Goal: Entertainment & Leisure: Browse casually

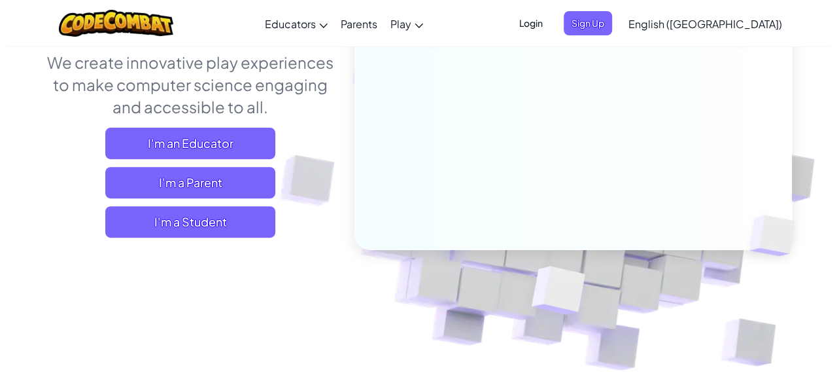
scroll to position [177, 0]
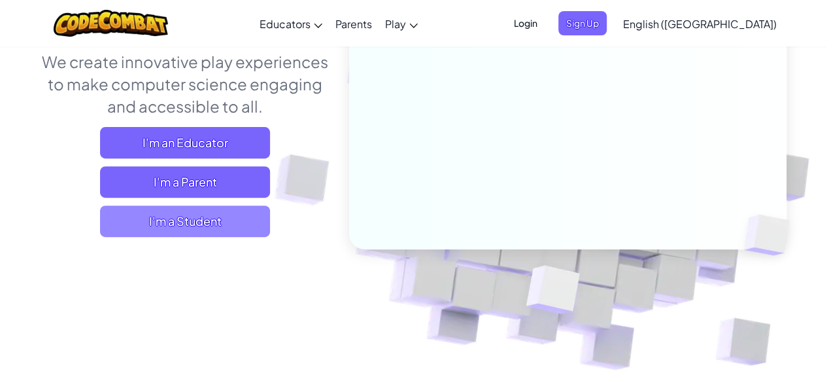
click at [228, 233] on span "I'm a Student" at bounding box center [185, 220] width 170 height 31
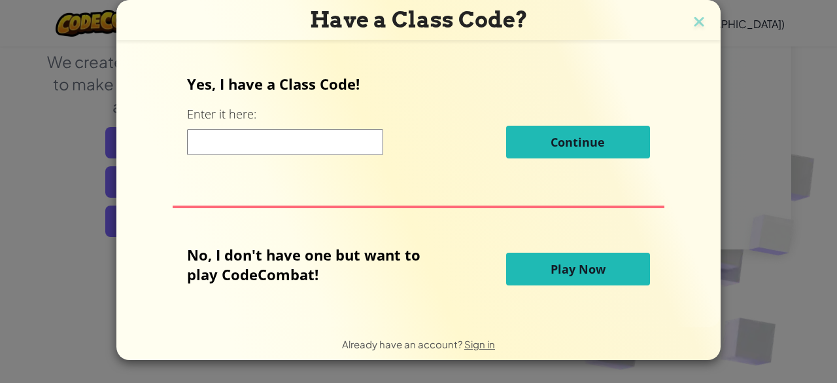
click at [343, 134] on input at bounding box center [285, 142] width 196 height 26
click at [587, 269] on span "Play Now" at bounding box center [578, 269] width 55 height 16
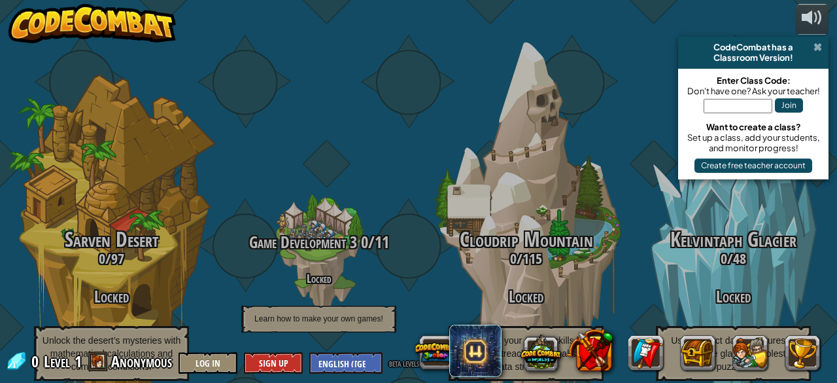
click at [817, 45] on span at bounding box center [818, 47] width 9 height 10
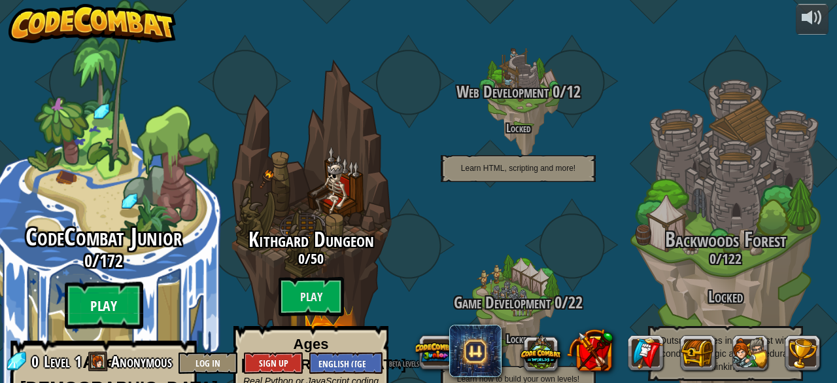
click at [109, 282] on btn "Play" at bounding box center [104, 305] width 78 height 47
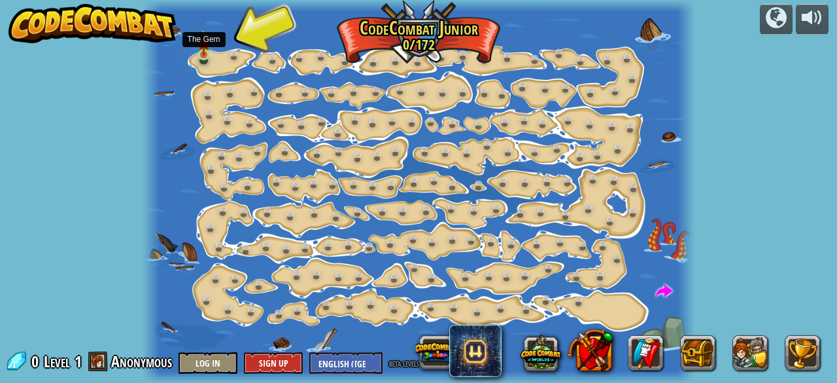
click at [208, 55] on img at bounding box center [204, 41] width 12 height 27
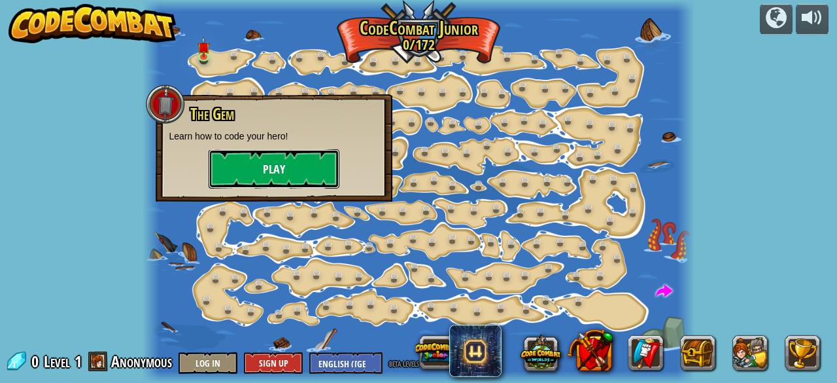
click at [315, 162] on button "Play" at bounding box center [274, 168] width 131 height 39
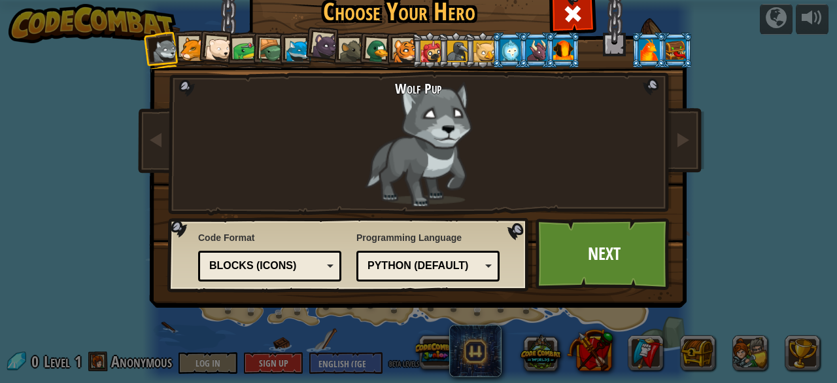
click at [487, 265] on div "Python (Default) JavaScript Lua C++ Java (Experimental) Python (Default)" at bounding box center [428, 266] width 143 height 31
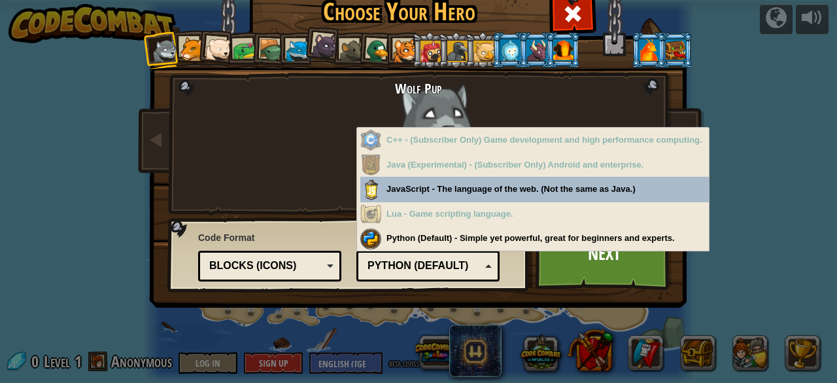
click at [487, 265] on div "Python (Default) JavaScript Lua C++ Java (Experimental) Python (Default)" at bounding box center [428, 266] width 143 height 31
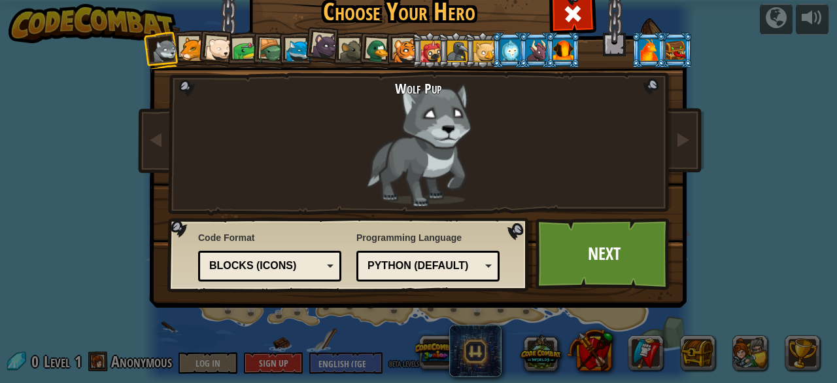
click at [438, 57] on li at bounding box center [455, 50] width 35 height 36
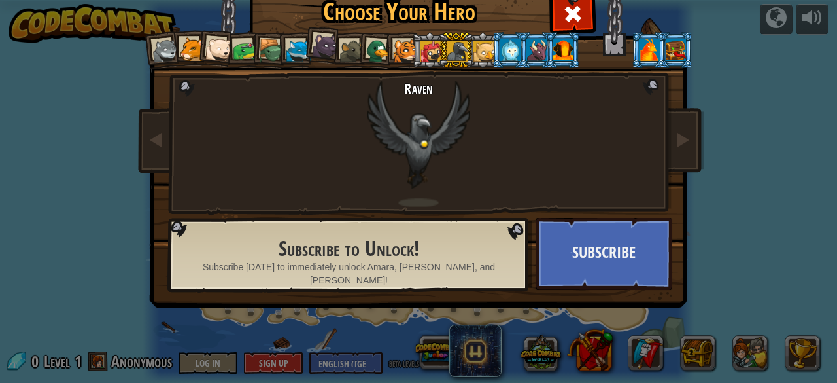
click at [378, 48] on div at bounding box center [379, 52] width 26 height 26
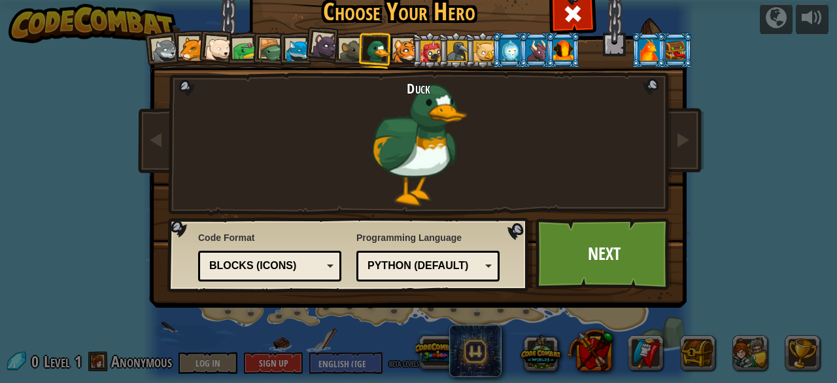
click at [393, 48] on div at bounding box center [405, 51] width 24 height 24
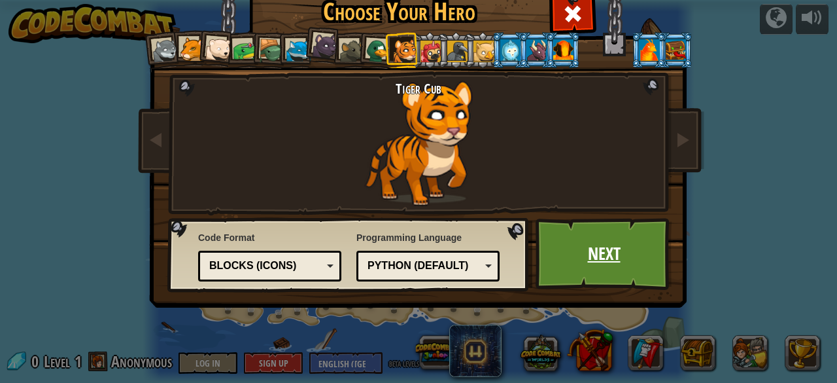
click at [616, 244] on link "Next" at bounding box center [604, 254] width 137 height 72
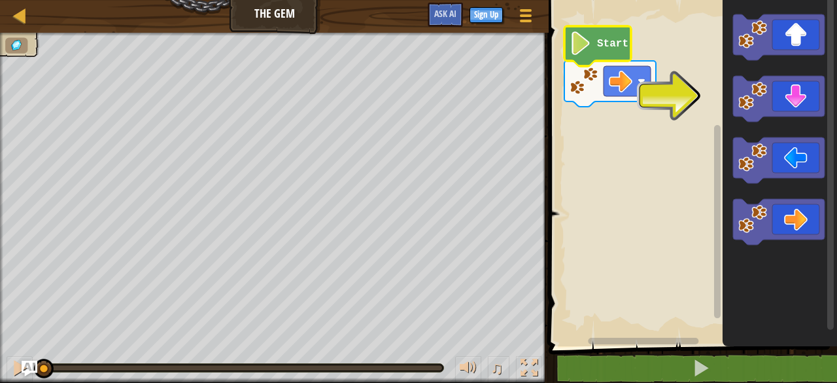
click at [619, 51] on icon "Blockly Workspace" at bounding box center [598, 46] width 67 height 40
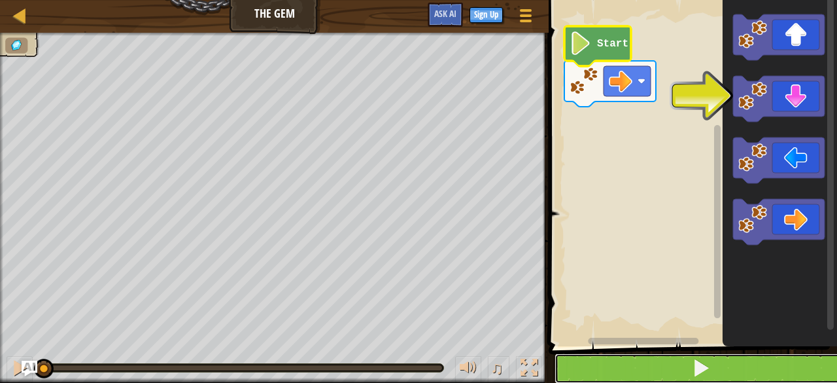
click at [646, 358] on button at bounding box center [701, 368] width 292 height 30
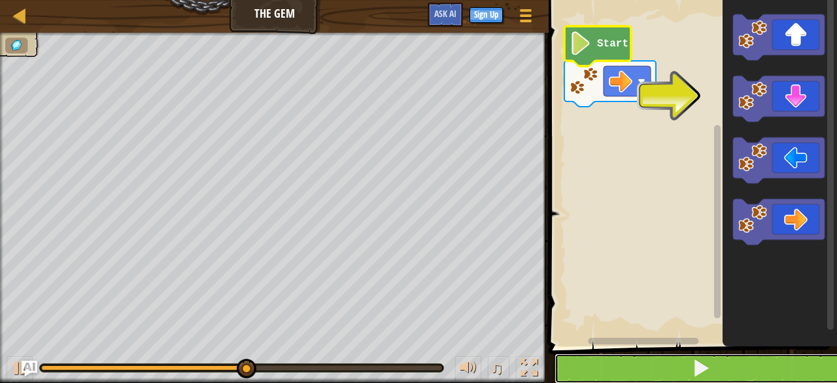
click at [611, 361] on button at bounding box center [701, 368] width 292 height 30
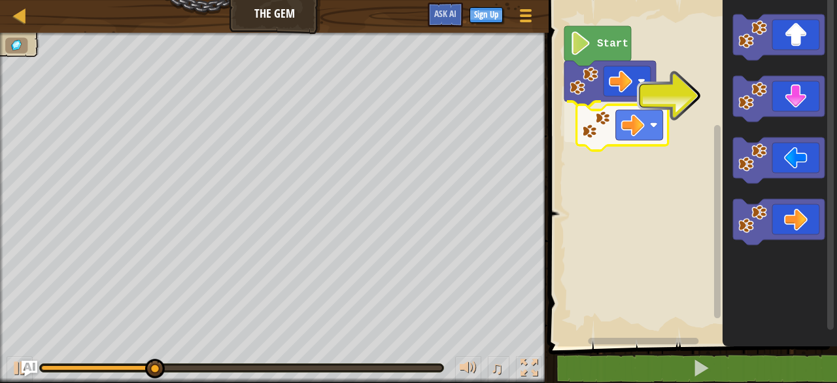
click at [620, 122] on div "Start" at bounding box center [691, 169] width 292 height 353
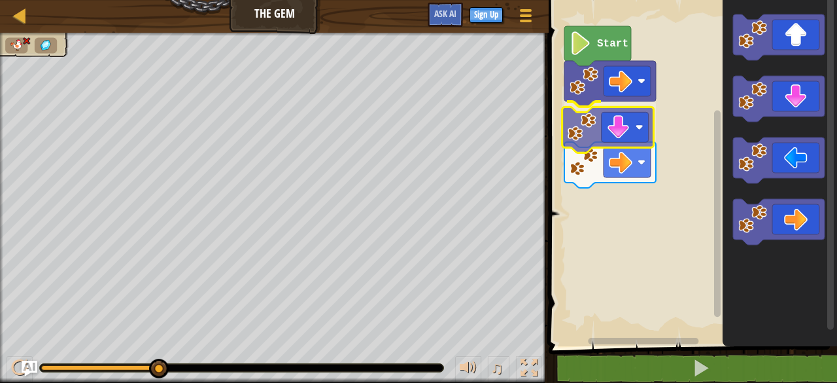
click at [583, 132] on div "Start" at bounding box center [691, 169] width 292 height 353
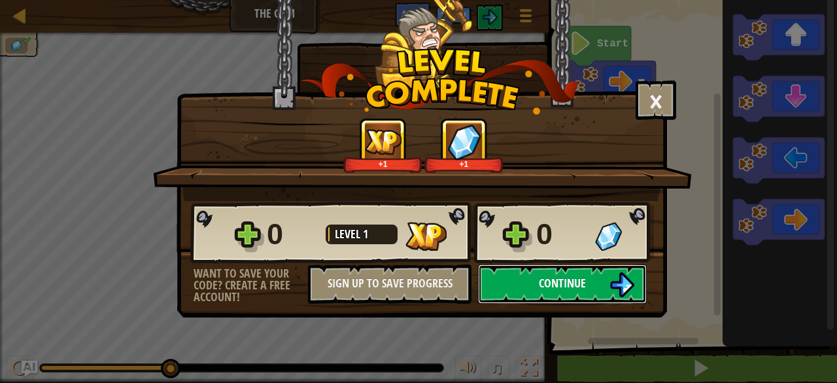
click at [591, 293] on button "Continue" at bounding box center [562, 283] width 169 height 39
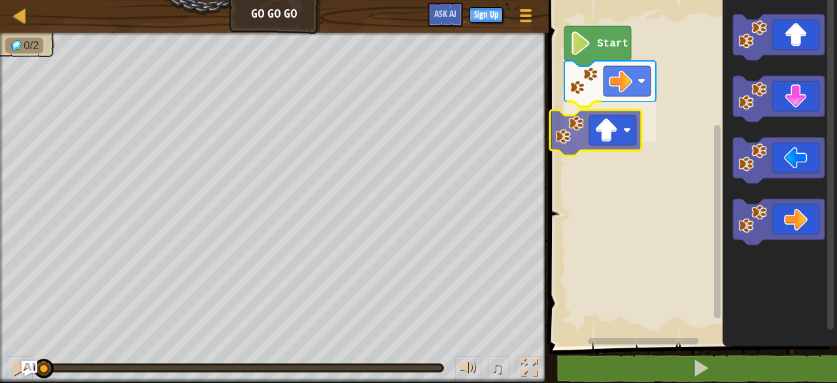
click at [601, 133] on div "Start" at bounding box center [691, 169] width 292 height 353
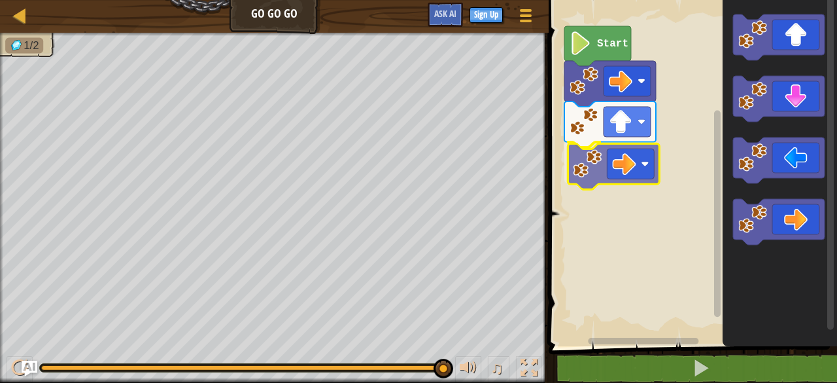
click at [631, 153] on div "Start" at bounding box center [691, 169] width 292 height 353
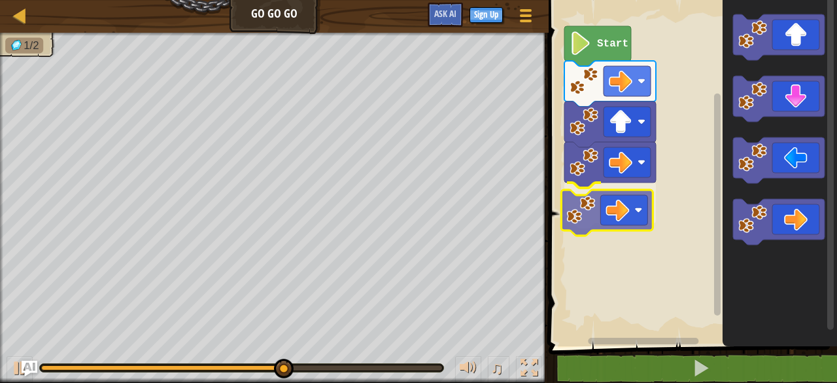
click at [617, 219] on div "Start" at bounding box center [691, 169] width 292 height 353
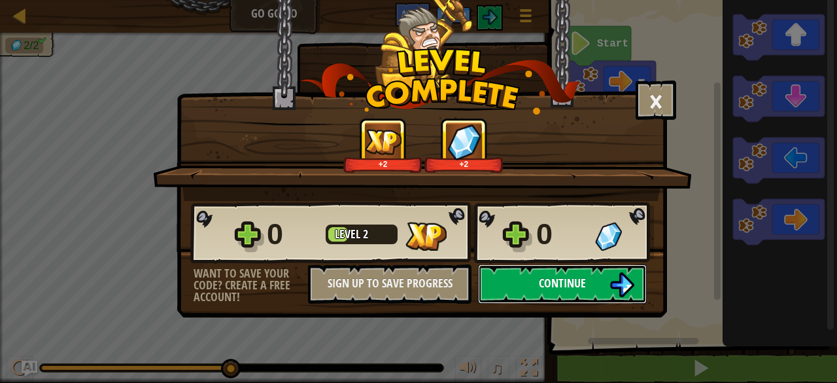
click at [552, 286] on span "Continue" at bounding box center [562, 283] width 47 height 16
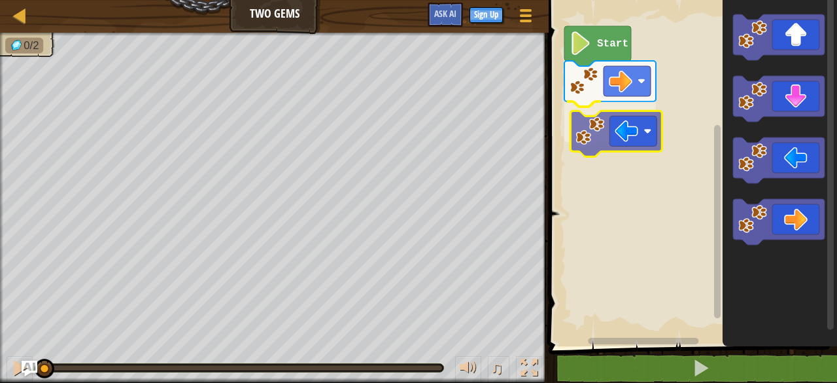
click at [640, 145] on div "Start" at bounding box center [691, 169] width 292 height 353
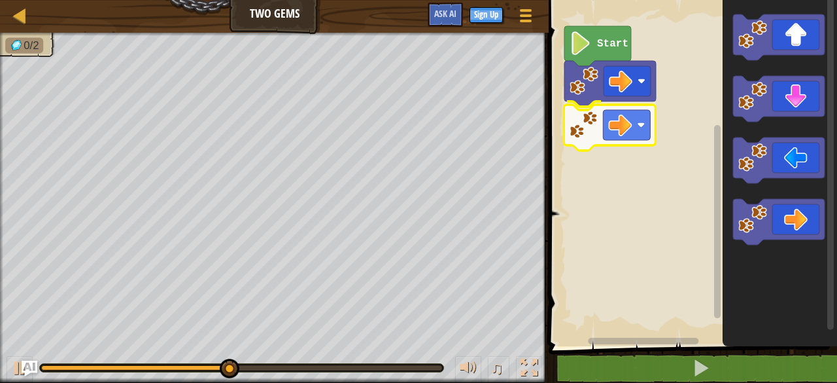
click at [603, 130] on div "Start" at bounding box center [691, 169] width 292 height 353
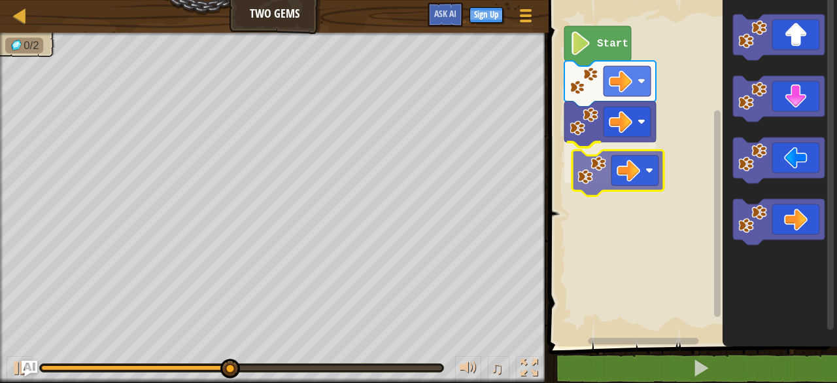
click at [607, 169] on div "Start" at bounding box center [691, 169] width 292 height 353
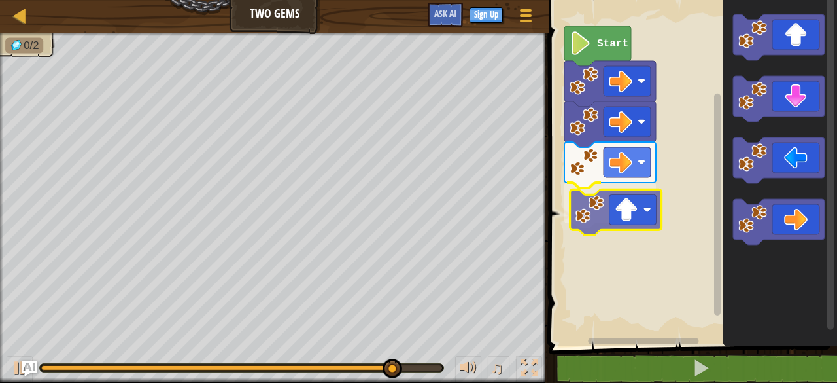
click at [610, 227] on div "Start" at bounding box center [691, 169] width 292 height 353
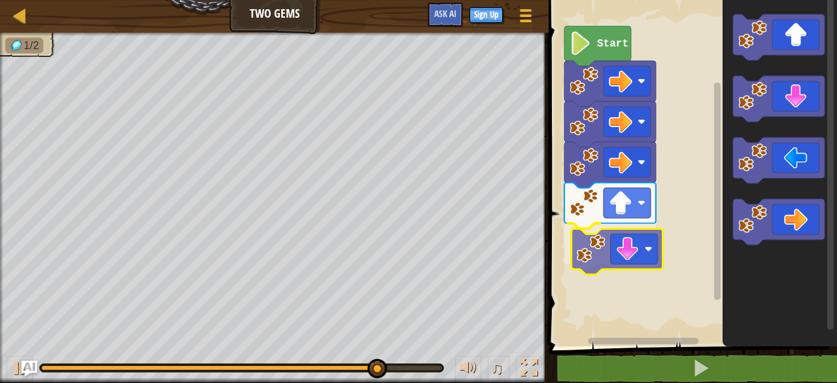
click at [631, 249] on div "Start" at bounding box center [691, 169] width 292 height 353
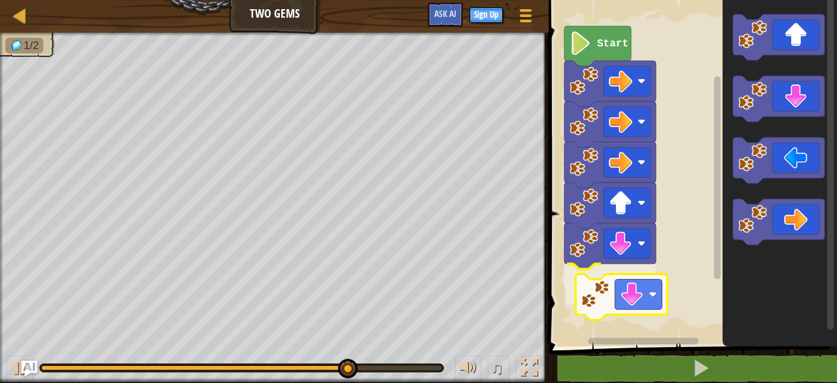
click at [638, 300] on div "Start" at bounding box center [691, 169] width 292 height 353
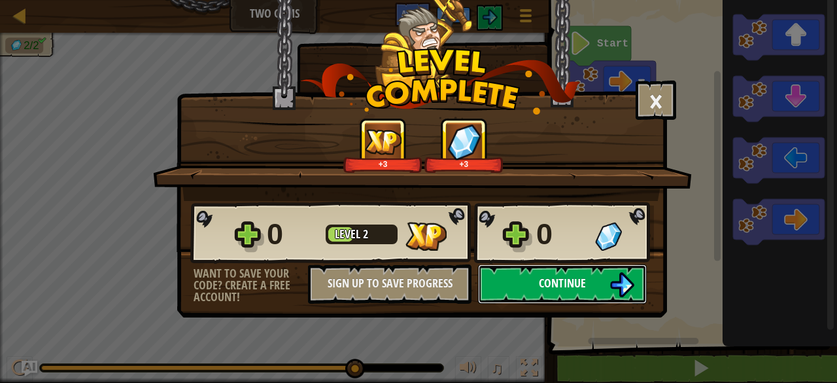
click at [561, 286] on span "Continue" at bounding box center [562, 283] width 47 height 16
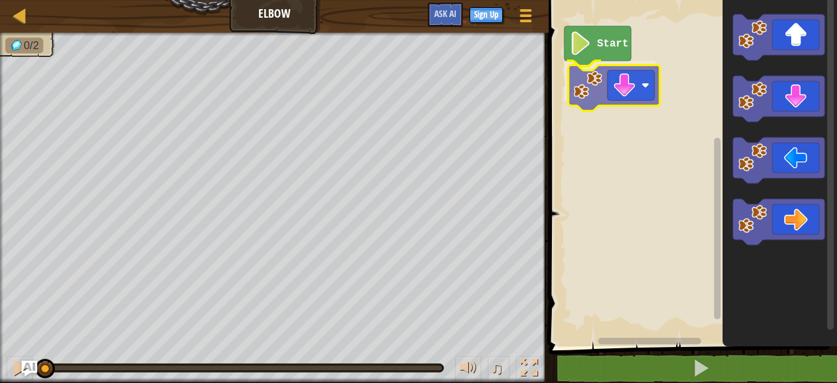
click at [612, 90] on div "Start" at bounding box center [691, 169] width 292 height 353
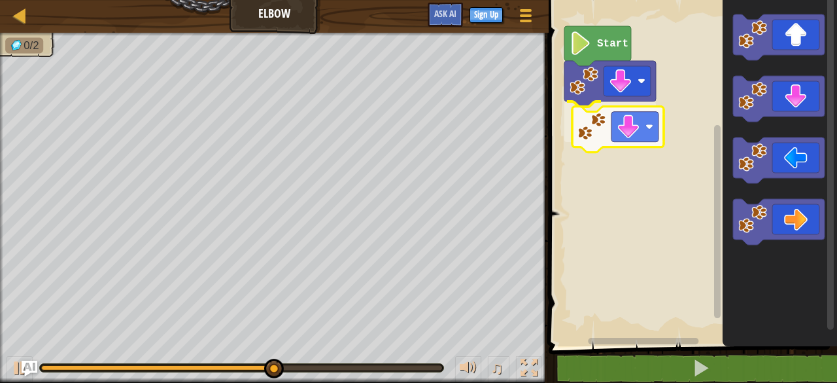
click at [650, 148] on div "Start" at bounding box center [691, 169] width 292 height 353
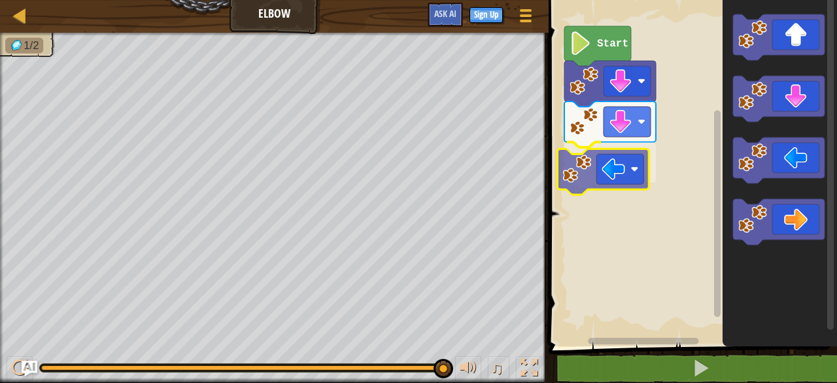
click at [600, 173] on div "Start" at bounding box center [691, 169] width 292 height 353
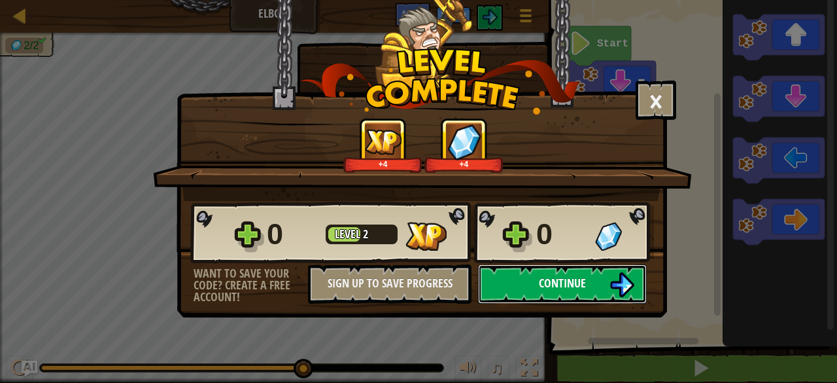
click at [552, 278] on span "Continue" at bounding box center [562, 283] width 47 height 16
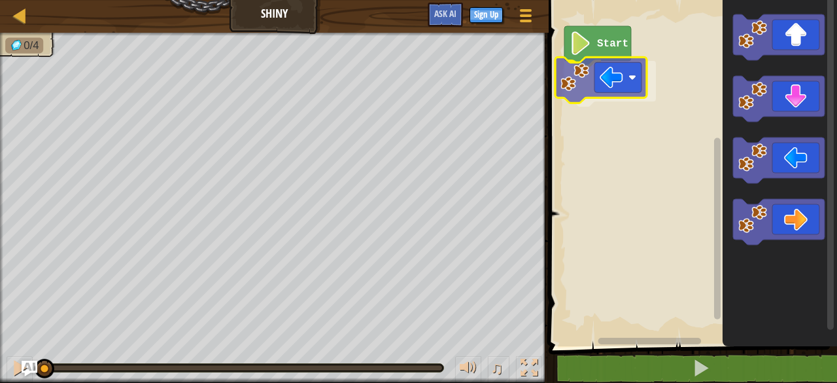
click at [619, 78] on div "Start" at bounding box center [691, 169] width 292 height 353
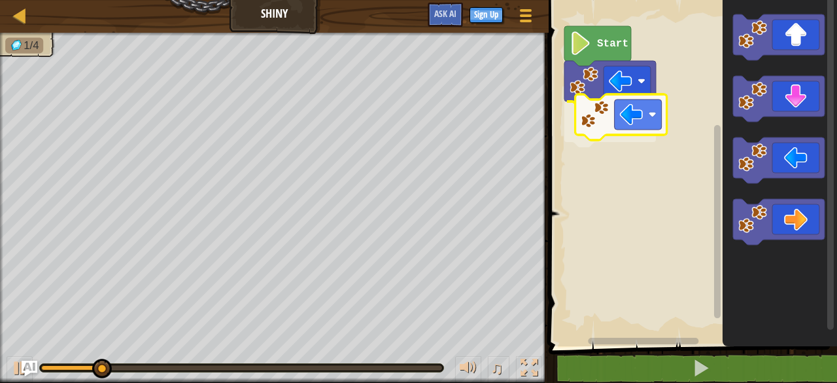
click at [621, 112] on div "Start" at bounding box center [691, 169] width 292 height 353
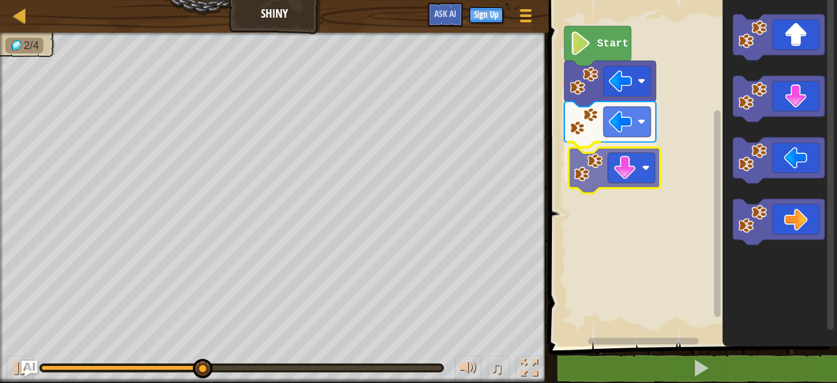
click at [633, 167] on div "Start" at bounding box center [691, 169] width 292 height 353
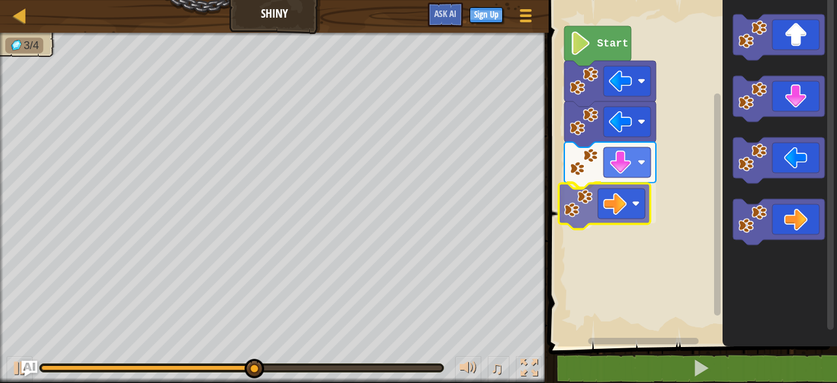
click at [599, 197] on div "Start" at bounding box center [691, 169] width 292 height 353
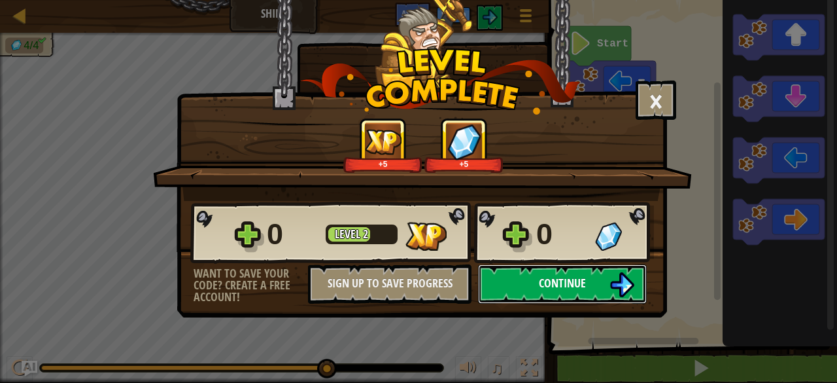
click at [539, 283] on span "Continue" at bounding box center [562, 283] width 47 height 16
